Goal: Check status: Check status

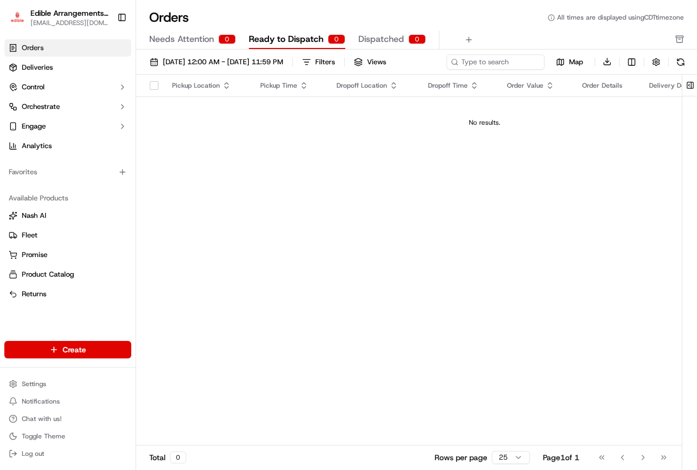
click at [269, 41] on span "Ready to Dispatch" at bounding box center [286, 39] width 75 height 13
click at [224, 40] on div "0" at bounding box center [226, 39] width 17 height 10
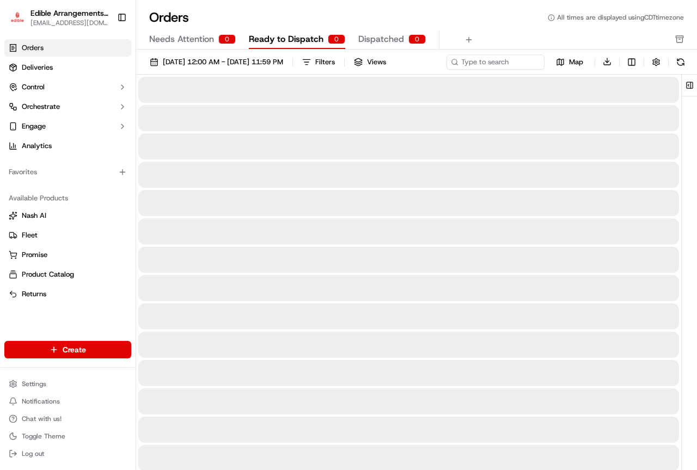
click at [280, 37] on span "Ready to Dispatch" at bounding box center [286, 39] width 75 height 13
click at [401, 42] on span "Dispatched" at bounding box center [381, 39] width 46 height 13
